Goal: Find specific page/section: Find specific page/section

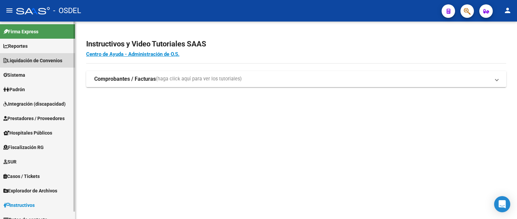
click at [41, 60] on span "Liquidación de Convenios" at bounding box center [32, 60] width 59 height 7
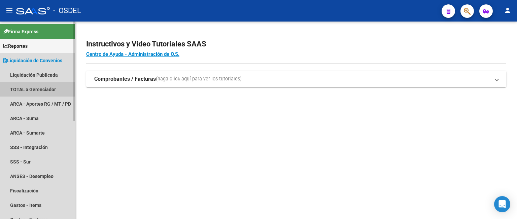
click at [42, 88] on link "TOTAL x Gerenciador" at bounding box center [37, 89] width 75 height 14
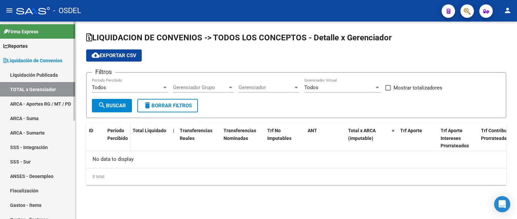
checkbox input "true"
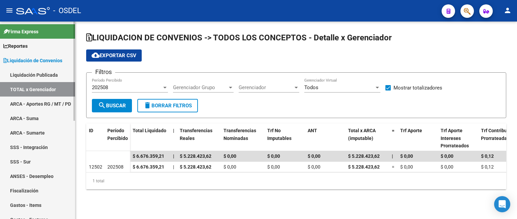
click at [46, 72] on link "Liquidación Publicada" at bounding box center [37, 75] width 75 height 14
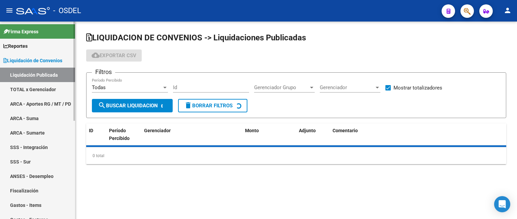
checkbox input "true"
